Goal: Task Accomplishment & Management: Manage account settings

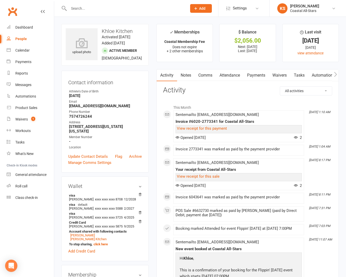
click at [81, 9] on input "text" at bounding box center [125, 8] width 116 height 7
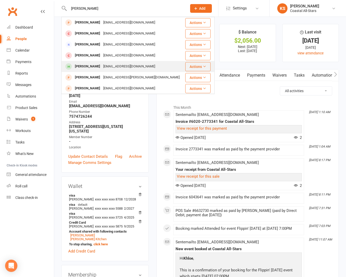
type input "[PERSON_NAME]"
click at [87, 66] on div "[PERSON_NAME]" at bounding box center [87, 66] width 28 height 7
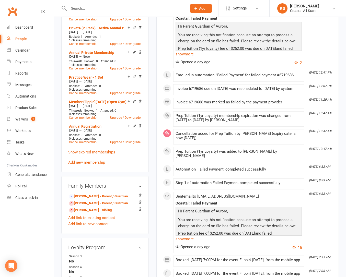
scroll to position [345, 0]
click at [86, 206] on link "[PERSON_NAME] - Parent / Guardian" at bounding box center [98, 202] width 59 height 5
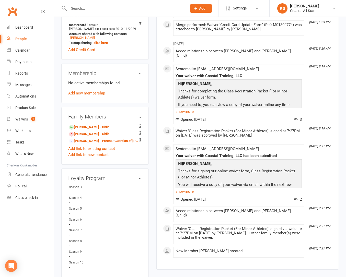
scroll to position [164, 0]
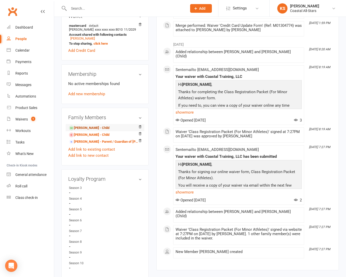
click at [91, 131] on link "[PERSON_NAME] - Child" at bounding box center [89, 127] width 40 height 5
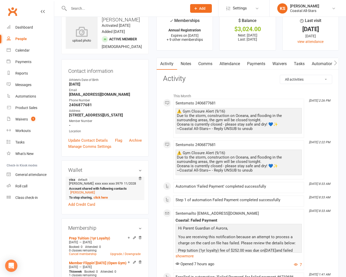
scroll to position [23, 0]
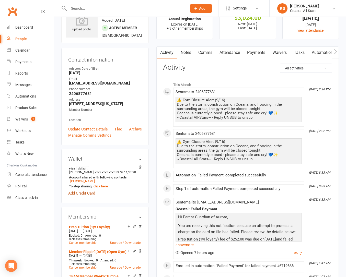
click at [84, 196] on link "Add Credit Card" at bounding box center [81, 193] width 27 height 6
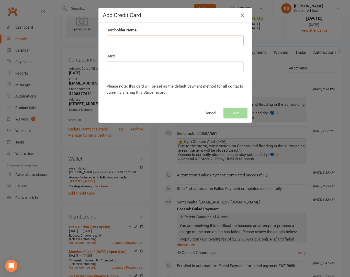
click at [144, 42] on input "Cardholder Name" at bounding box center [175, 40] width 137 height 11
click at [118, 167] on div "Add Credit Card Cardholder Name Card Please note: this card will be set as the …" at bounding box center [175, 138] width 350 height 277
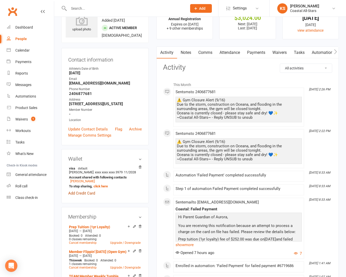
click at [81, 196] on link "Add Credit Card" at bounding box center [81, 193] width 27 height 6
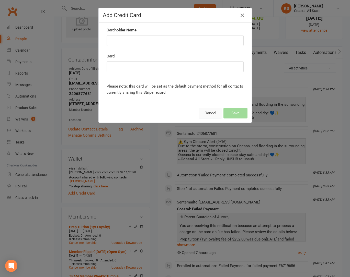
click at [203, 114] on button "Cancel" at bounding box center [209, 113] width 23 height 11
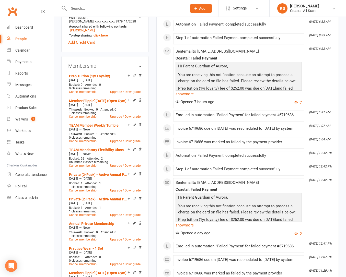
scroll to position [0, 0]
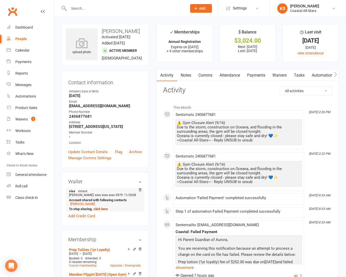
click at [101, 211] on link "click here" at bounding box center [100, 209] width 14 height 4
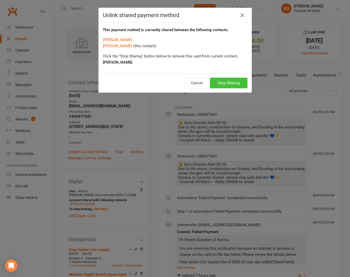
click at [221, 87] on button "Stop Sharing" at bounding box center [229, 83] width 38 height 11
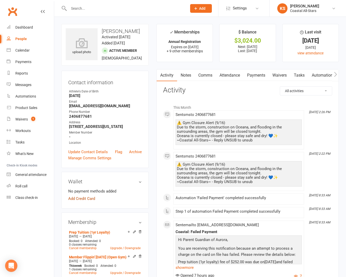
click at [82, 202] on link "Add Credit Card" at bounding box center [81, 199] width 27 height 6
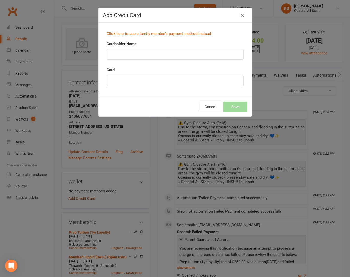
click at [82, 210] on div "Add Credit Card Click here to use a family member's payment method instead Card…" at bounding box center [175, 138] width 350 height 277
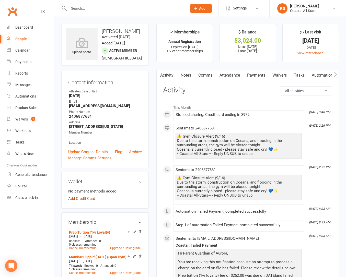
click at [82, 202] on link "Add Credit Card" at bounding box center [81, 199] width 27 height 6
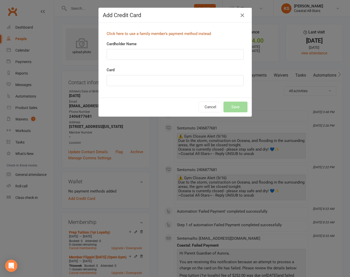
click at [160, 32] on link "Click here to use a family member's payment method instead" at bounding box center [159, 33] width 104 height 5
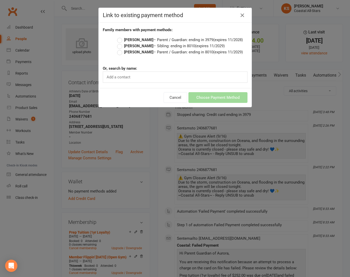
click at [117, 52] on label "[PERSON_NAME] – Parent / Guardian: ending in 8010 (expires 11/2029)" at bounding box center [180, 52] width 126 height 6
click at [117, 49] on input "[PERSON_NAME] – Parent / Guardian: ending in 8010 (expires 11/2029)" at bounding box center [118, 49] width 3 height 0
click at [199, 99] on button "Choose Payment Method" at bounding box center [217, 97] width 59 height 11
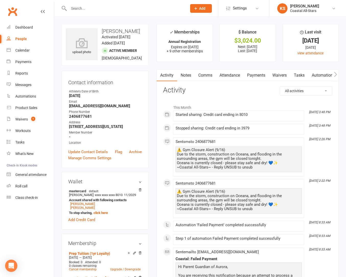
click at [261, 74] on link "Payments" at bounding box center [255, 75] width 25 height 12
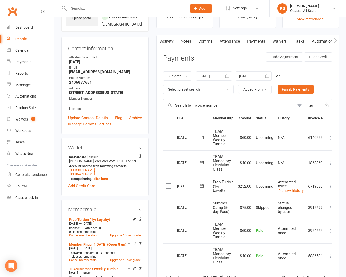
scroll to position [54, 0]
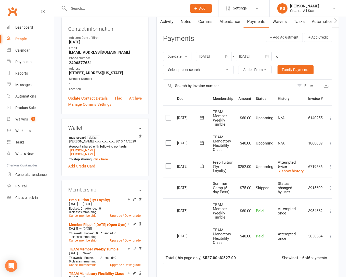
click at [202, 167] on icon at bounding box center [201, 166] width 5 height 5
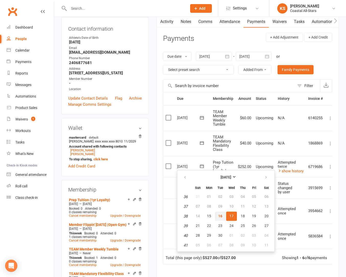
click at [221, 216] on span "16" at bounding box center [220, 216] width 4 height 4
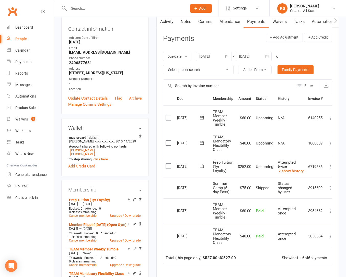
click at [83, 5] on input "text" at bounding box center [125, 8] width 116 height 7
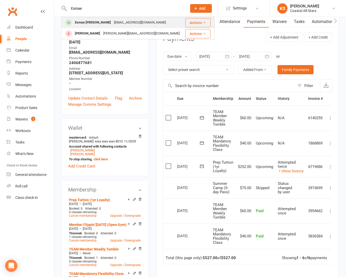
type input "Esmae"
click at [88, 26] on div "Esmae [PERSON_NAME]" at bounding box center [92, 22] width 39 height 7
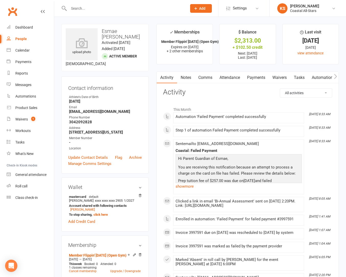
click at [258, 77] on link "Payments" at bounding box center [255, 78] width 25 height 12
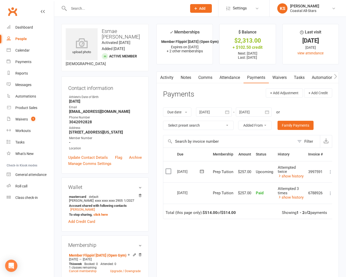
click at [203, 172] on icon at bounding box center [202, 171] width 4 height 3
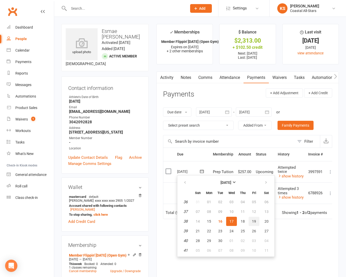
click at [257, 223] on button "19" at bounding box center [254, 221] width 11 height 9
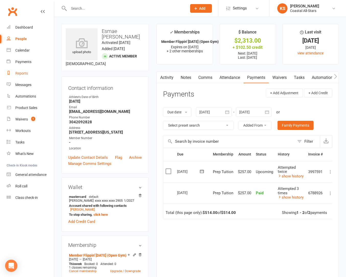
click at [27, 73] on div "Reports" at bounding box center [21, 73] width 13 height 4
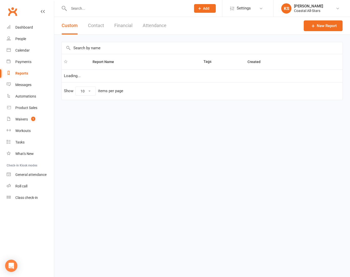
select select "100"
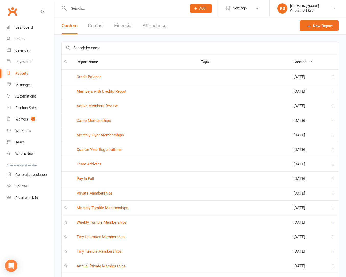
click at [129, 26] on button "Financial" at bounding box center [123, 26] width 18 height 18
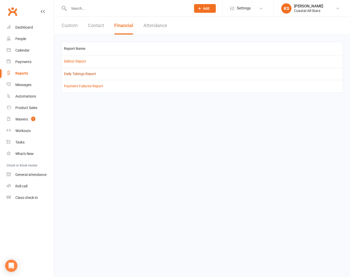
click at [79, 75] on link "Daily Takings Report" at bounding box center [80, 74] width 32 height 4
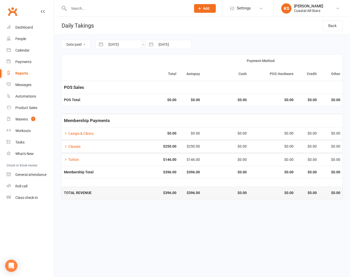
select select "7"
select select "2025"
select select "8"
select select "2025"
select select "9"
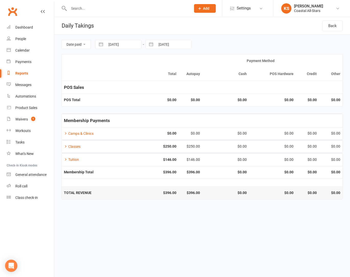
select select "2025"
click at [128, 46] on input "[DATE]" at bounding box center [123, 44] width 36 height 9
click at [110, 66] on div "Move backward to switch to the previous month." at bounding box center [106, 65] width 10 height 8
select select "6"
select select "2025"
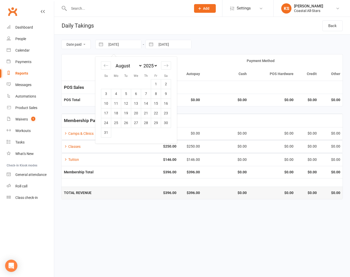
click at [163, 70] on div "January February March April May June July August September October November [D…" at bounding box center [136, 68] width 70 height 22
click at [167, 64] on icon "Move forward to switch to the next month." at bounding box center [165, 65] width 5 height 5
select select "9"
select select "2025"
click at [110, 104] on td "14" at bounding box center [106, 104] width 10 height 10
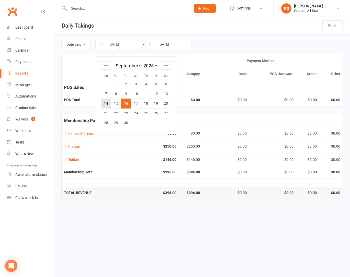
type input "[DATE]"
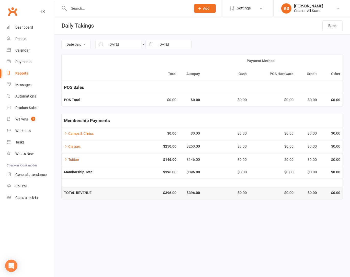
click at [110, 104] on td "POS Total" at bounding box center [97, 100] width 70 height 12
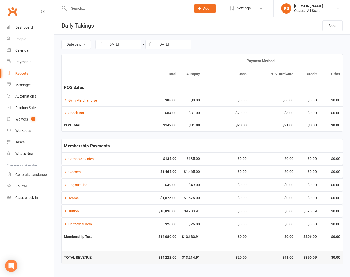
click at [130, 45] on input "[DATE]" at bounding box center [123, 44] width 36 height 9
select select "7"
select select "2025"
select select "8"
select select "2025"
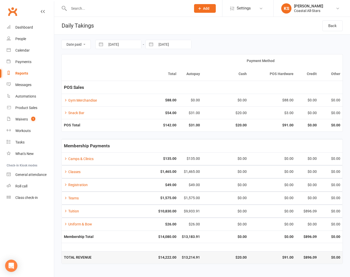
select select "9"
select select "2025"
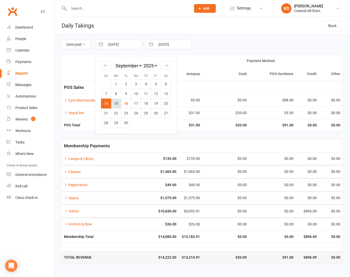
click at [114, 106] on td "15" at bounding box center [116, 104] width 10 height 10
type input "[DATE]"
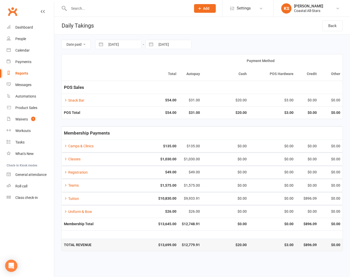
click at [170, 44] on input "[DATE]" at bounding box center [174, 44] width 36 height 9
select select "7"
select select "2025"
select select "8"
select select "2025"
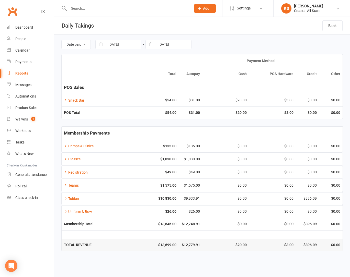
select select "9"
select select "2025"
click at [164, 108] on td "15" at bounding box center [166, 104] width 10 height 10
type input "[DATE]"
click at [69, 156] on td "Classes" at bounding box center [97, 159] width 70 height 13
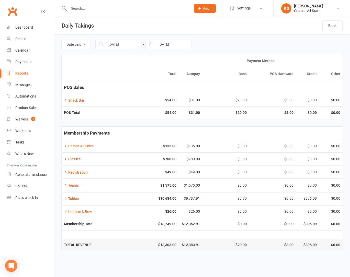
click at [71, 158] on link "Classes" at bounding box center [72, 159] width 17 height 4
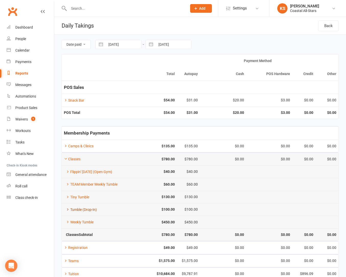
click at [81, 210] on link "Tumble (Drop-In)" at bounding box center [80, 210] width 33 height 4
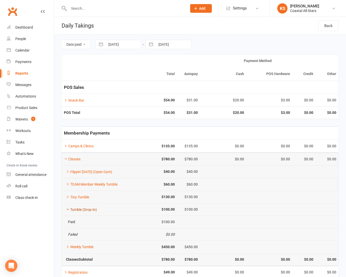
click at [82, 210] on link "Tumble (Drop-In)" at bounding box center [80, 210] width 33 height 4
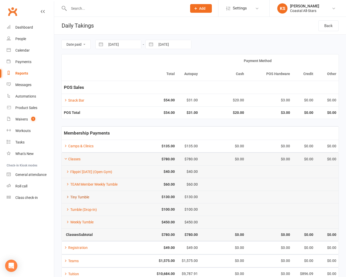
click at [83, 197] on link "Tiny Tumble" at bounding box center [76, 197] width 25 height 4
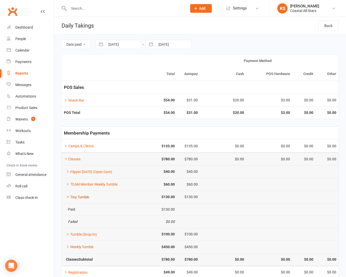
click at [83, 197] on link "Tiny Tumble" at bounding box center [76, 197] width 25 height 4
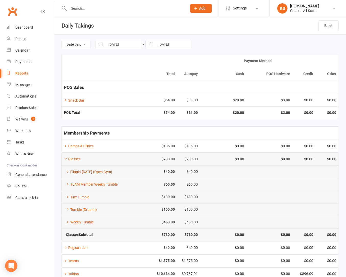
click at [84, 174] on link "Flippin' [DATE] (Open Gym)" at bounding box center [88, 172] width 48 height 4
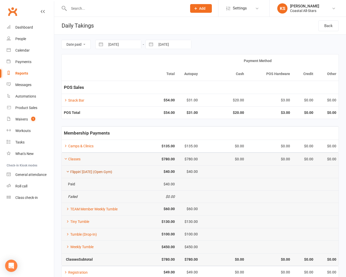
click at [84, 174] on link "Flippin' [DATE] (Open Gym)" at bounding box center [88, 172] width 48 height 4
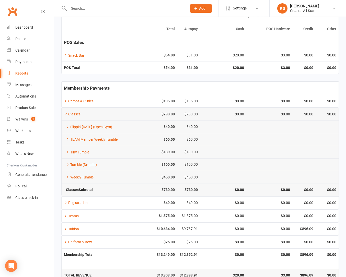
scroll to position [57, 0]
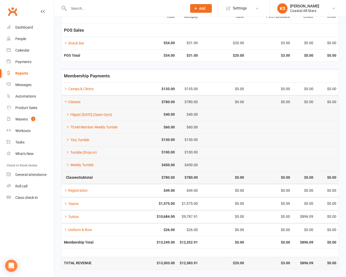
click at [76, 201] on td "Teams" at bounding box center [96, 203] width 69 height 13
click at [76, 203] on link "Teams" at bounding box center [71, 204] width 15 height 4
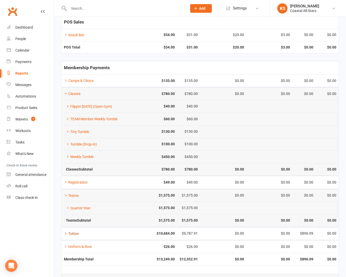
scroll to position [66, 0]
click at [71, 235] on td "Tuition" at bounding box center [96, 233] width 69 height 13
click at [77, 234] on link "Tuition" at bounding box center [71, 233] width 15 height 4
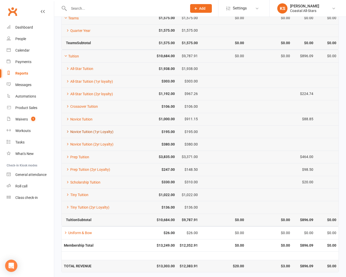
scroll to position [246, 0]
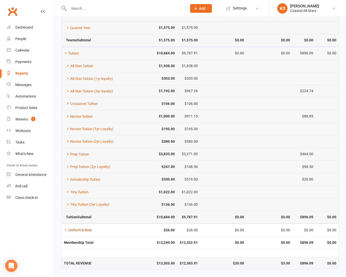
click at [84, 229] on link "Uniform & Bow" at bounding box center [78, 230] width 28 height 4
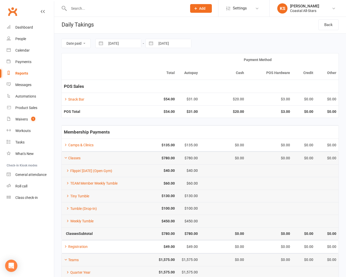
scroll to position [0, 0]
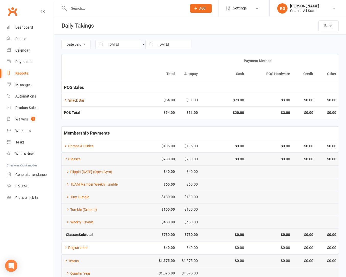
click at [77, 99] on link "Snack Bar" at bounding box center [74, 100] width 20 height 4
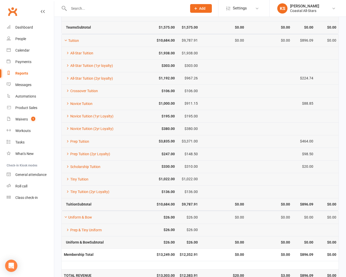
scroll to position [333, 0]
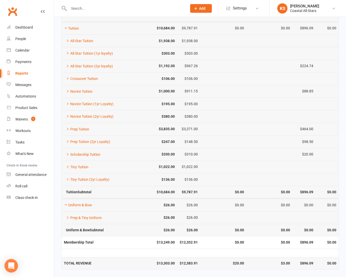
click at [13, 266] on icon "Open Intercom Messenger" at bounding box center [11, 266] width 6 height 7
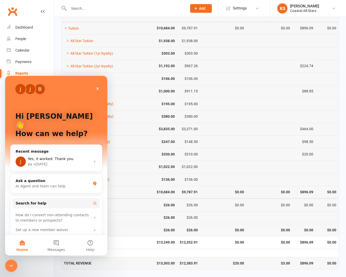
scroll to position [0, 0]
click at [39, 201] on span "Search for help" at bounding box center [31, 203] width 31 height 5
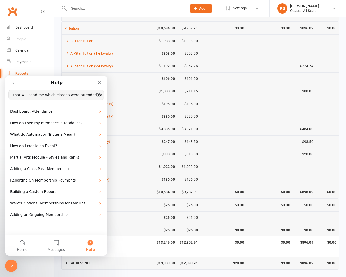
scroll to position [0, 30]
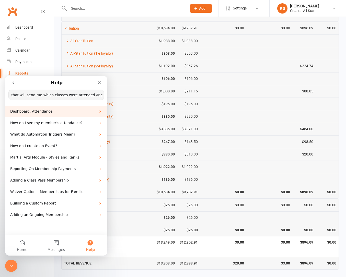
type input "is there a report that will send me which classes were attended each day?"
click at [52, 110] on p "Dashboard: Attendance" at bounding box center [53, 111] width 86 height 5
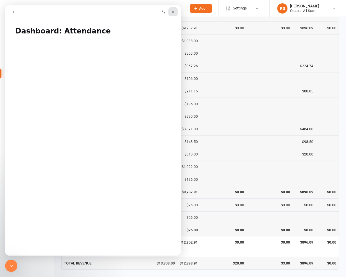
click at [173, 13] on icon "Close" at bounding box center [173, 12] width 4 height 4
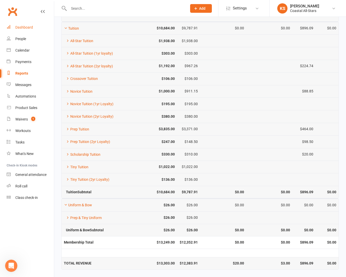
click at [28, 29] on div "Dashboard" at bounding box center [24, 27] width 18 height 4
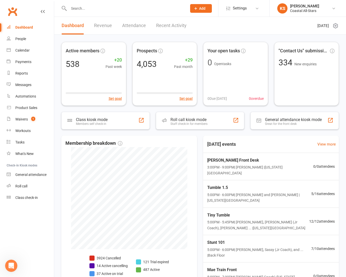
click at [132, 25] on link "Attendance" at bounding box center [134, 26] width 24 height 18
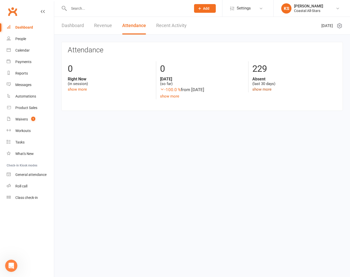
click at [261, 90] on link "show more" at bounding box center [261, 89] width 19 height 5
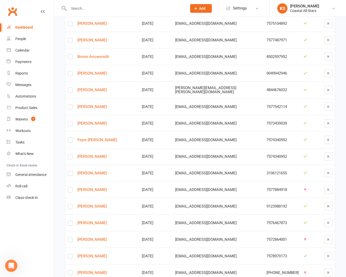
scroll to position [661, 0]
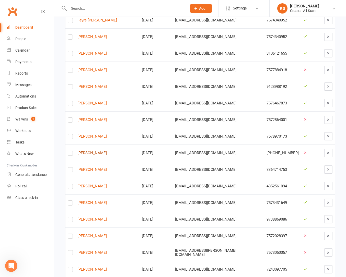
click at [92, 151] on link "[PERSON_NAME]" at bounding box center [107, 153] width 60 height 4
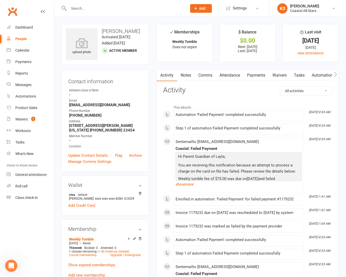
click at [254, 75] on link "Payments" at bounding box center [255, 75] width 25 height 12
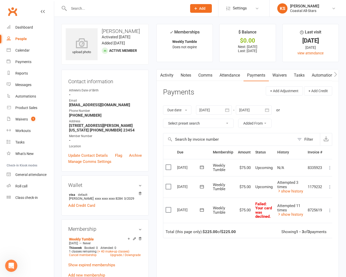
click at [210, 109] on div at bounding box center [214, 109] width 36 height 9
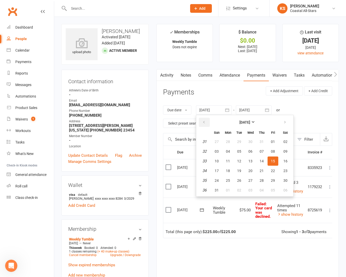
click at [206, 120] on button "button" at bounding box center [204, 122] width 11 height 9
click at [257, 140] on button "01" at bounding box center [261, 141] width 11 height 9
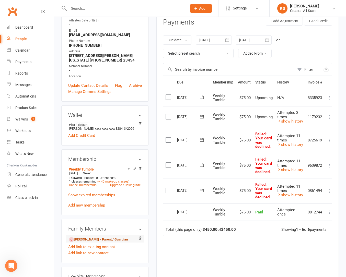
scroll to position [60, 0]
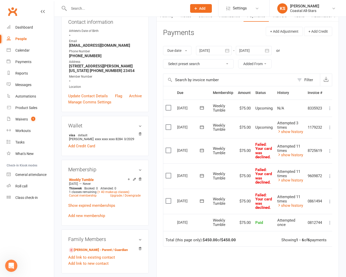
click at [216, 51] on div at bounding box center [214, 50] width 36 height 9
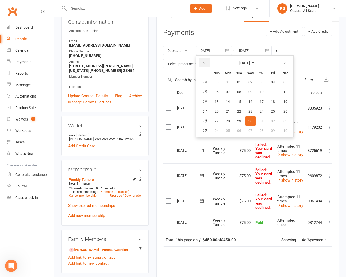
click at [203, 61] on icon "button" at bounding box center [204, 63] width 4 height 4
click at [249, 82] on button "01" at bounding box center [250, 82] width 11 height 9
type input "[DATE]"
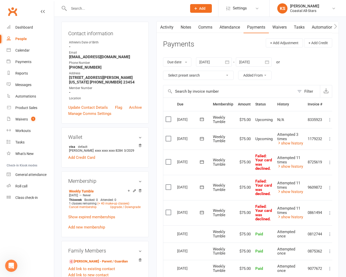
scroll to position [0, 0]
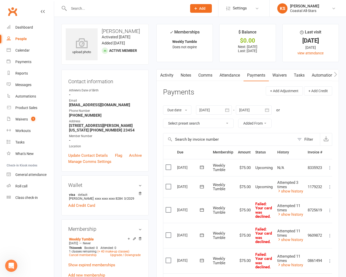
click at [233, 76] on link "Attendance" at bounding box center [230, 75] width 28 height 12
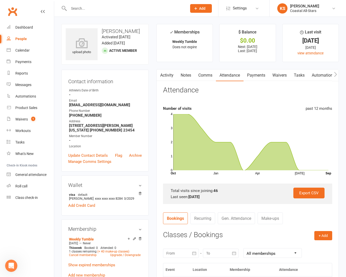
scroll to position [173, 0]
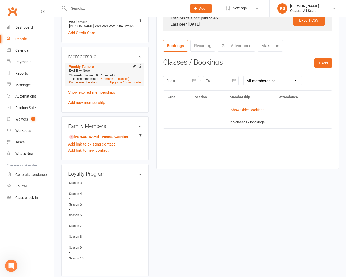
click at [88, 83] on link "Cancel membership" at bounding box center [83, 83] width 28 height 4
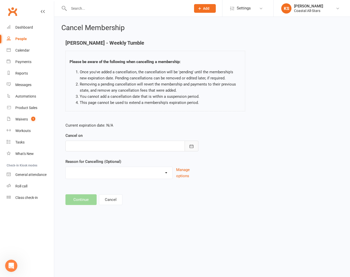
click at [194, 146] on button "button" at bounding box center [191, 146] width 14 height 11
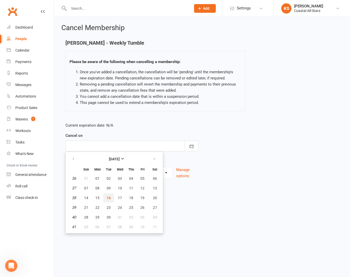
click at [110, 198] on span "16" at bounding box center [109, 198] width 4 height 4
type input "[DATE]"
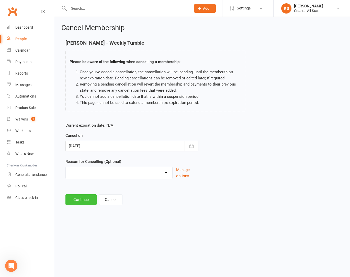
click at [78, 198] on button "Continue" at bounding box center [80, 199] width 31 height 11
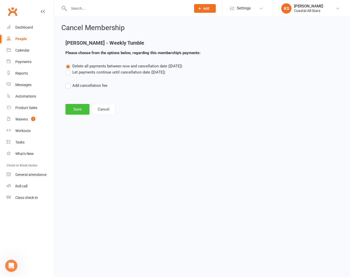
click at [79, 109] on button "Save" at bounding box center [77, 109] width 24 height 11
